Goal: Task Accomplishment & Management: Use online tool/utility

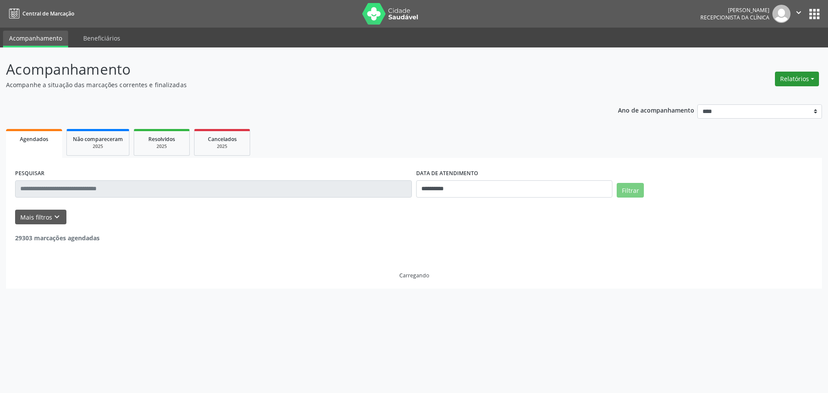
drag, startPoint x: 0, startPoint y: 0, endPoint x: 784, endPoint y: 84, distance: 788.4
click at [786, 81] on button "Relatórios" at bounding box center [797, 79] width 44 height 15
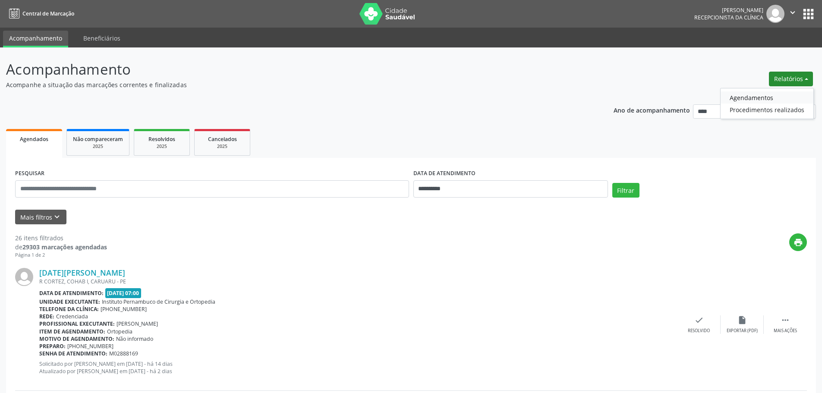
click at [769, 99] on link "Agendamentos" at bounding box center [767, 97] width 93 height 12
select select "*"
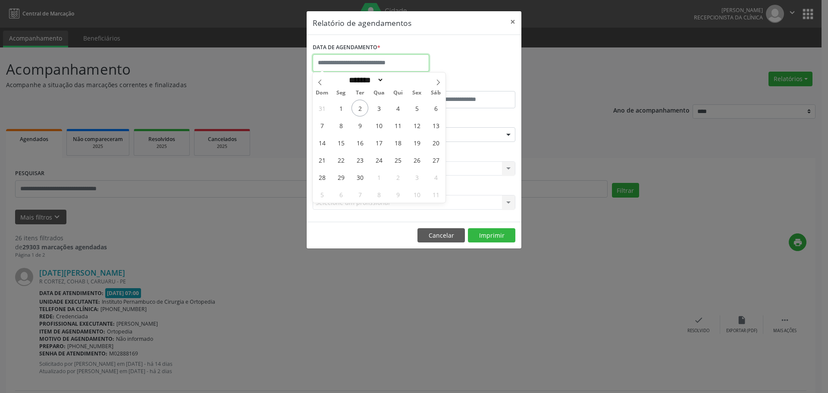
click at [374, 59] on input "text" at bounding box center [371, 62] width 116 height 17
click at [359, 108] on span "2" at bounding box center [360, 108] width 17 height 17
type input "**********"
click at [359, 108] on span "2" at bounding box center [360, 108] width 17 height 17
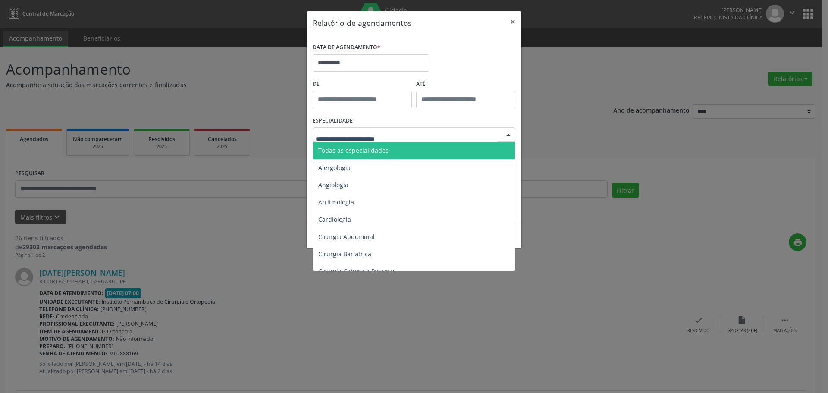
click at [372, 152] on span "Todas as especialidades" at bounding box center [353, 150] width 70 height 8
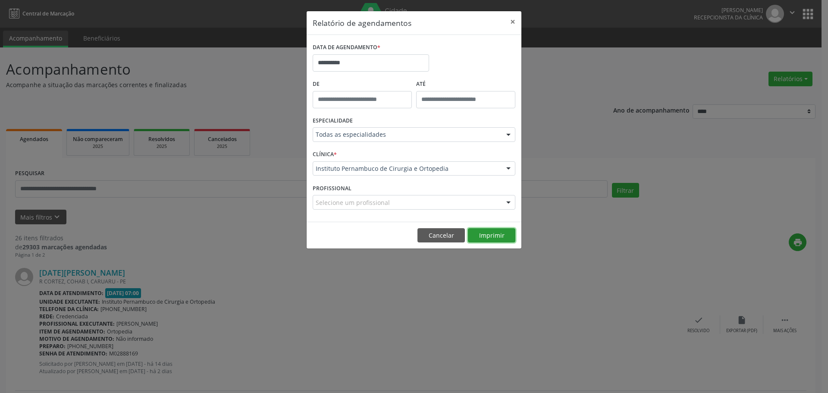
click at [502, 231] on button "Imprimir" at bounding box center [491, 235] width 47 height 15
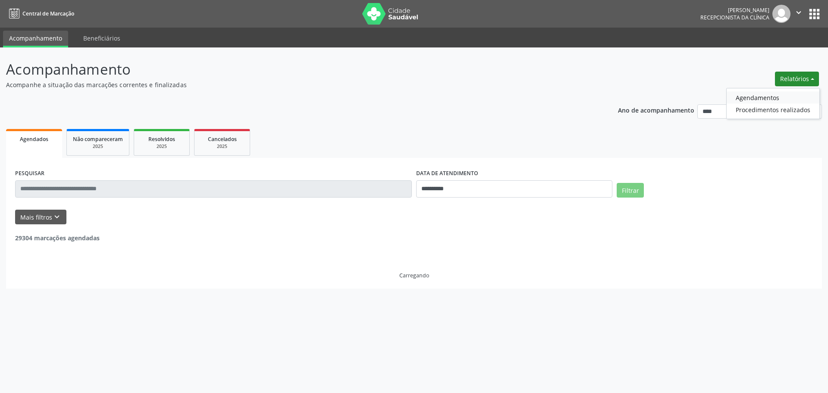
click at [784, 94] on link "Agendamentos" at bounding box center [773, 97] width 93 height 12
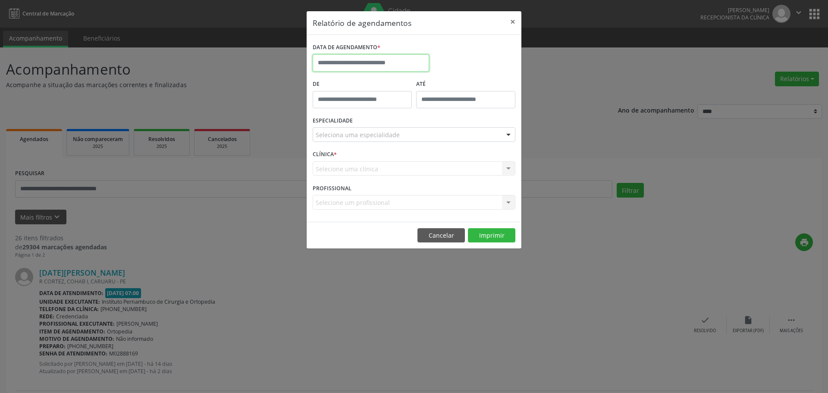
click at [413, 63] on input "text" at bounding box center [371, 62] width 116 height 17
click at [356, 111] on span "2" at bounding box center [360, 108] width 17 height 17
type input "**********"
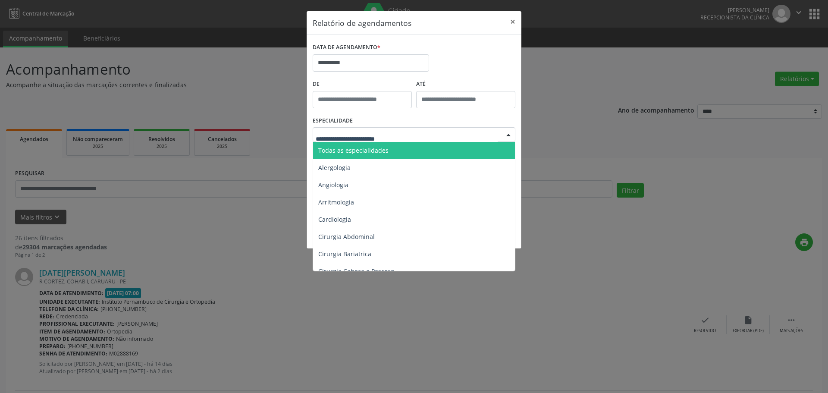
click at [366, 149] on span "Todas as especialidades" at bounding box center [353, 150] width 70 height 8
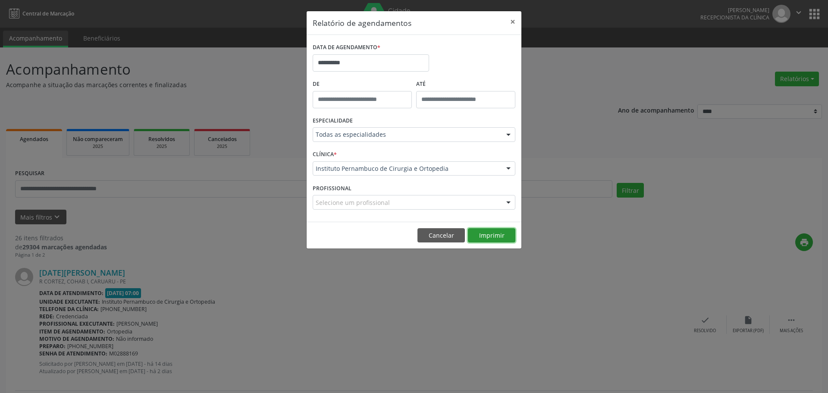
click at [489, 236] on button "Imprimir" at bounding box center [491, 235] width 47 height 15
